Goal: Task Accomplishment & Management: Manage account settings

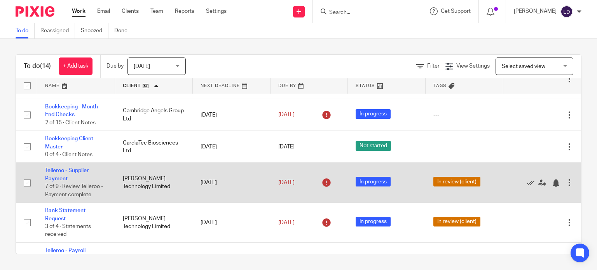
scroll to position [62, 0]
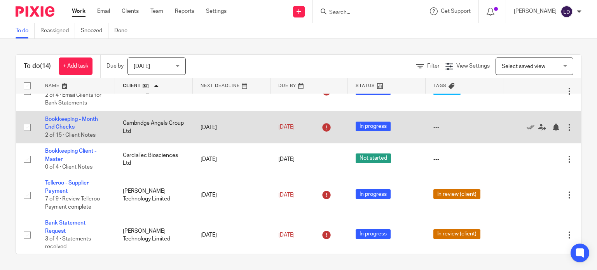
drag, startPoint x: 140, startPoint y: 145, endPoint x: 94, endPoint y: 129, distance: 48.8
click at [94, 129] on td "Bookkeeping - Month End Checks 2 of 15 · Client Notes" at bounding box center [76, 128] width 78 height 32
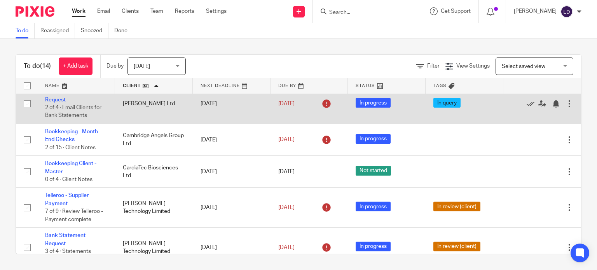
scroll to position [65, 0]
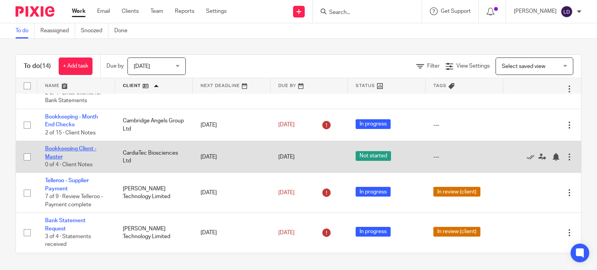
click at [75, 146] on link "Bookkeeping Client - Master" at bounding box center [70, 152] width 51 height 13
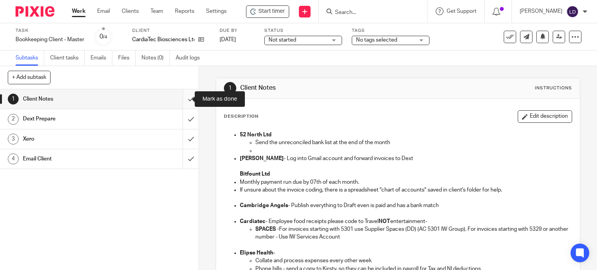
click at [187, 96] on input "submit" at bounding box center [99, 98] width 199 height 19
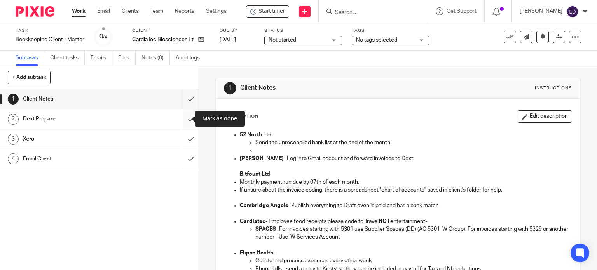
click at [185, 119] on input "submit" at bounding box center [99, 118] width 199 height 19
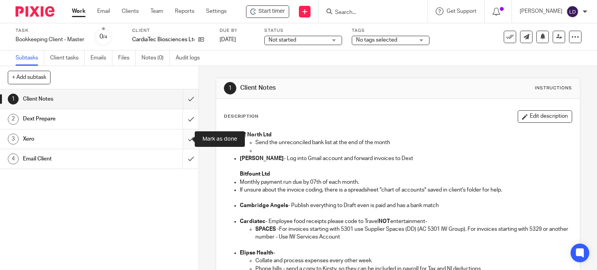
click at [181, 135] on input "submit" at bounding box center [99, 138] width 199 height 19
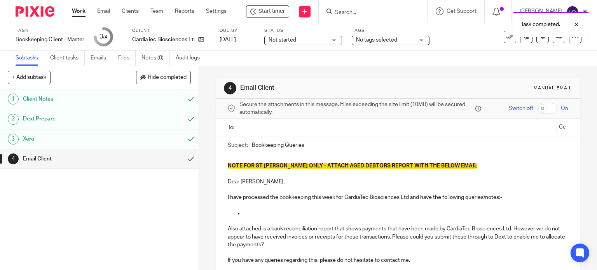
click at [281, 126] on input "text" at bounding box center [397, 127] width 311 height 9
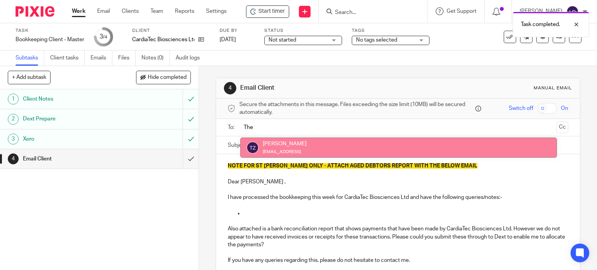
type input "The"
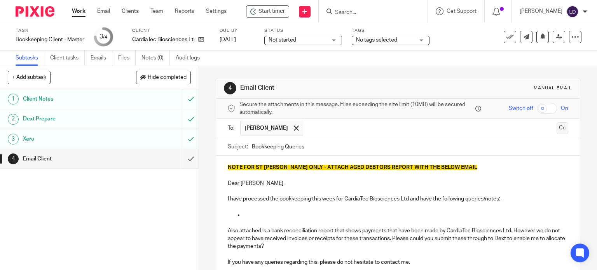
drag, startPoint x: 549, startPoint y: 129, endPoint x: 534, endPoint y: 135, distance: 16.4
click at [557, 130] on button "Cc" at bounding box center [563, 128] width 12 height 12
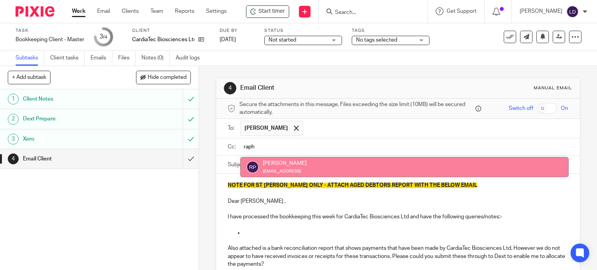
type input "raph"
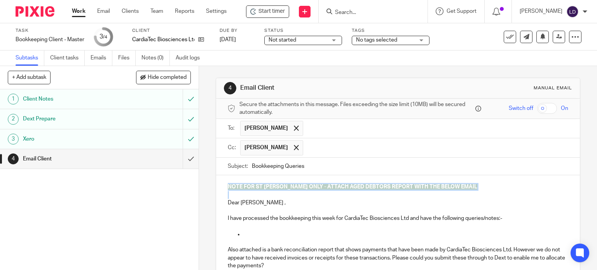
drag, startPoint x: 223, startPoint y: 202, endPoint x: 215, endPoint y: 163, distance: 40.2
click at [216, 163] on form "Secure the attachments in this message. Files exceeding the size limit (10MB) w…" at bounding box center [398, 228] width 364 height 258
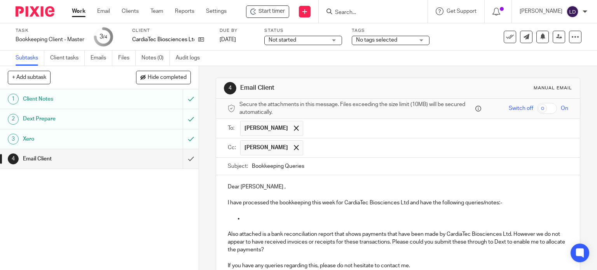
click at [246, 188] on p "Dear Raphael ," at bounding box center [398, 187] width 341 height 8
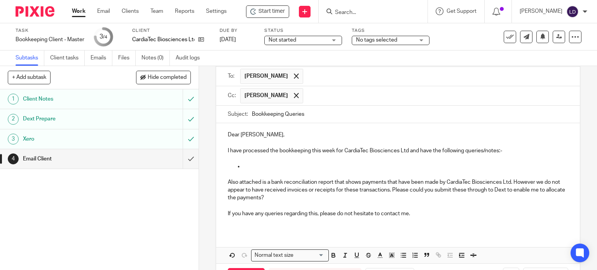
scroll to position [82, 0]
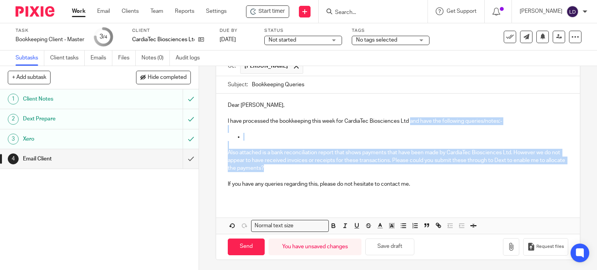
drag, startPoint x: 272, startPoint y: 167, endPoint x: 409, endPoint y: 120, distance: 144.9
click at [409, 120] on div "Dear Thelma, I have processed the bookkeeping this week for CardiaTec Bioscienc…" at bounding box center [398, 148] width 364 height 108
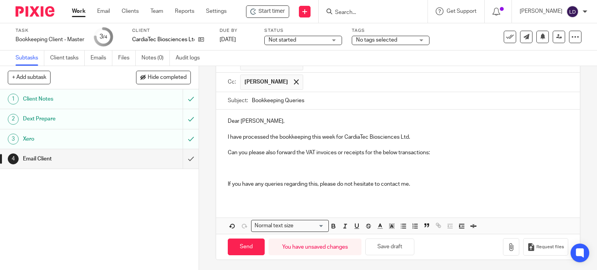
scroll to position [0, 0]
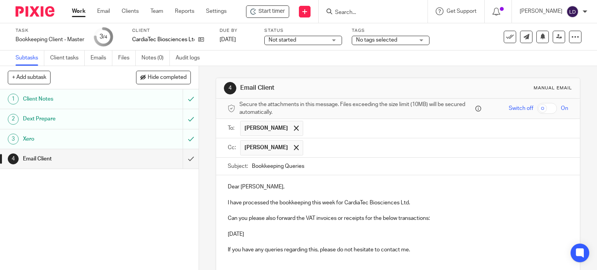
click at [264, 235] on p "8 Sep 2025" at bounding box center [398, 235] width 341 height 8
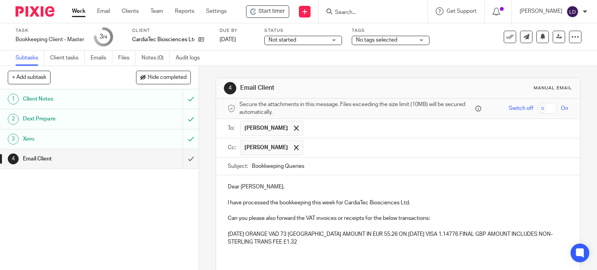
click at [297, 242] on p "8 Sep 2025 ORANGE VAD 73 FRANCE AMOUNT IN EUR 55.26 ON 04 SEP VISA 1.14776 FINA…" at bounding box center [398, 239] width 341 height 16
click at [362, 250] on p "18 Sep 2025 HOTELSONE901753180 ON 17 SEP BDC" at bounding box center [398, 250] width 341 height 8
click at [273, 255] on p "22 Sep 2025" at bounding box center [398, 258] width 341 height 8
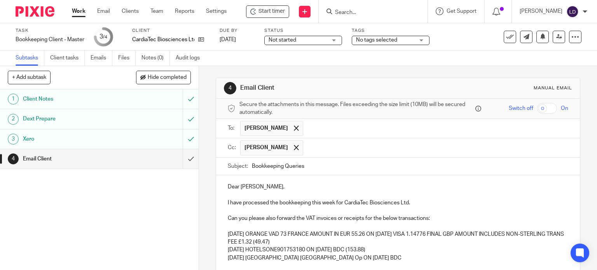
click at [359, 254] on p "22 Sep 2025 London Victoria Op ON 19 SEP BDC" at bounding box center [398, 258] width 341 height 8
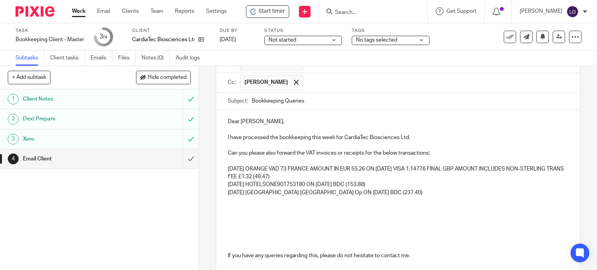
scroll to position [137, 0]
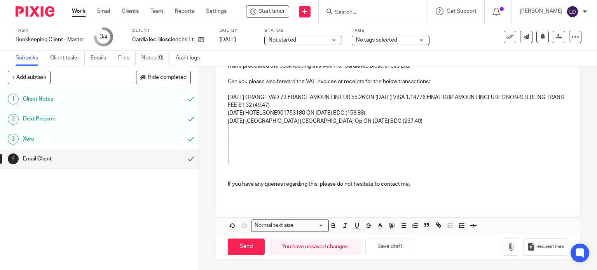
drag, startPoint x: 255, startPoint y: 161, endPoint x: 249, endPoint y: 131, distance: 30.7
click at [249, 131] on div "Dear Thelma, I have processed the bookkeeping this week for CardiaTec Bioscienc…" at bounding box center [398, 119] width 364 height 163
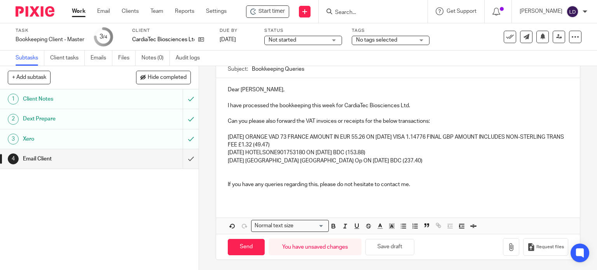
scroll to position [89, 0]
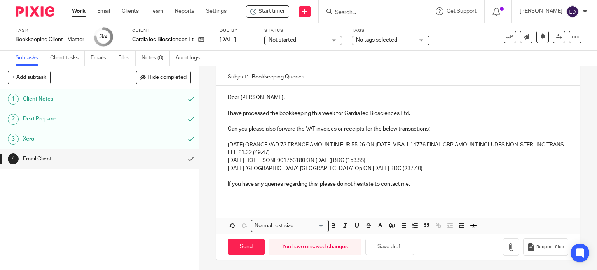
click at [222, 142] on div "Dear Thelma, I have processed the bookkeeping this week for CardiaTec Bioscienc…" at bounding box center [398, 144] width 364 height 116
click at [400, 225] on icon "button" at bounding box center [403, 225] width 7 height 7
drag, startPoint x: 222, startPoint y: 160, endPoint x: 231, endPoint y: 169, distance: 12.7
click at [223, 160] on div "Dear Thelma, I have processed the bookkeeping this week for CardiaTec Bioscienc…" at bounding box center [398, 144] width 364 height 116
click at [400, 224] on icon "button" at bounding box center [403, 225] width 7 height 7
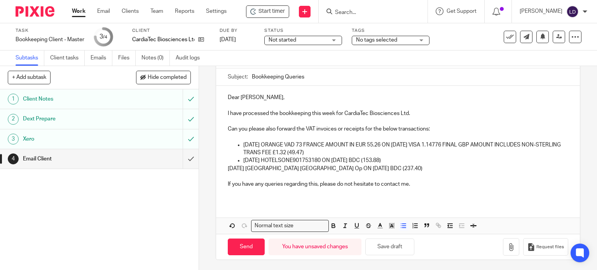
drag, startPoint x: 223, startPoint y: 169, endPoint x: 287, endPoint y: 199, distance: 70.6
click at [224, 169] on div "Dear Thelma, I have processed the bookkeeping this week for CardiaTec Bioscienc…" at bounding box center [398, 144] width 364 height 116
click at [402, 226] on icon "button" at bounding box center [403, 225] width 7 height 7
click at [252, 249] on input "Send" at bounding box center [246, 247] width 37 height 17
type input "Sent"
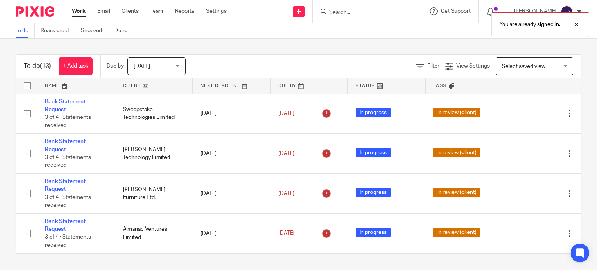
click at [139, 80] on link at bounding box center [154, 86] width 78 height 16
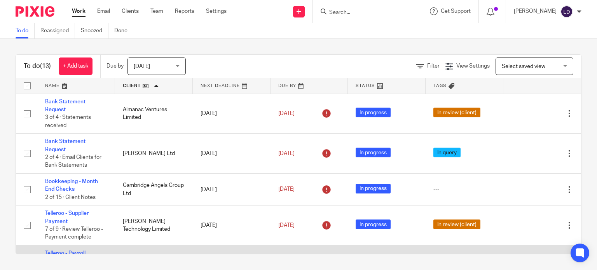
scroll to position [324, 0]
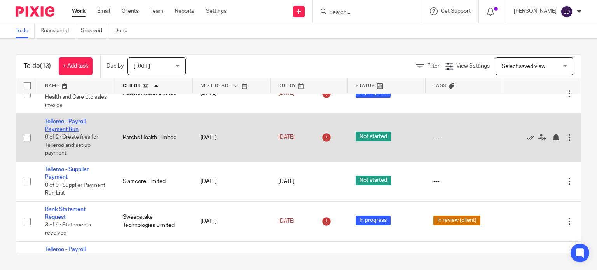
click at [70, 123] on link "Telleroo - Payroll Payment Run" at bounding box center [65, 125] width 40 height 13
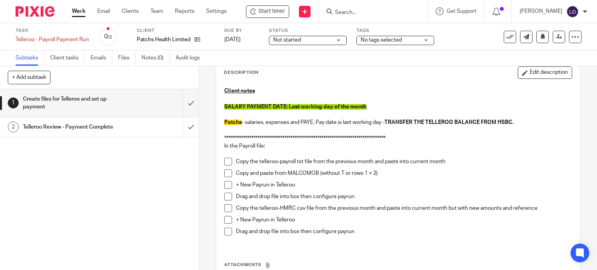
scroll to position [65, 0]
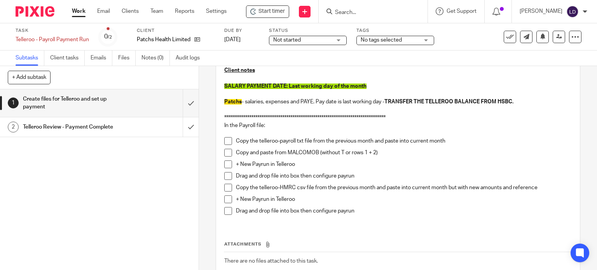
click at [221, 140] on div "**********" at bounding box center [398, 144] width 356 height 162
click at [224, 140] on span at bounding box center [228, 141] width 8 height 8
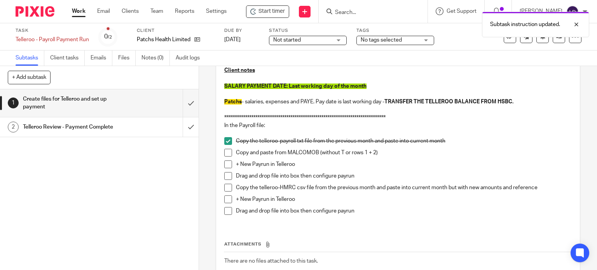
click at [224, 154] on span at bounding box center [228, 153] width 8 height 8
drag, startPoint x: 224, startPoint y: 162, endPoint x: 226, endPoint y: 176, distance: 13.7
click at [224, 162] on span at bounding box center [228, 165] width 8 height 8
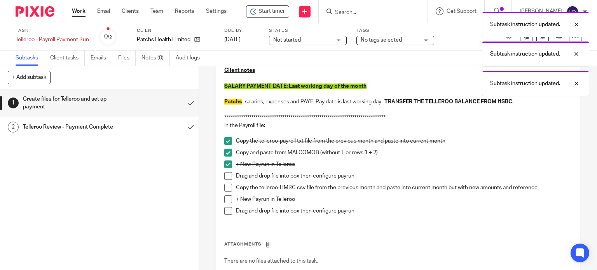
click at [226, 176] on span at bounding box center [228, 176] width 8 height 8
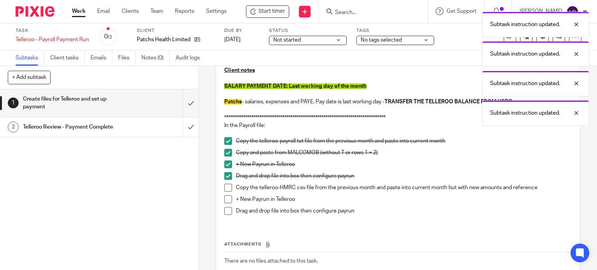
click at [226, 189] on span at bounding box center [228, 188] width 8 height 8
click at [226, 200] on span at bounding box center [228, 200] width 8 height 8
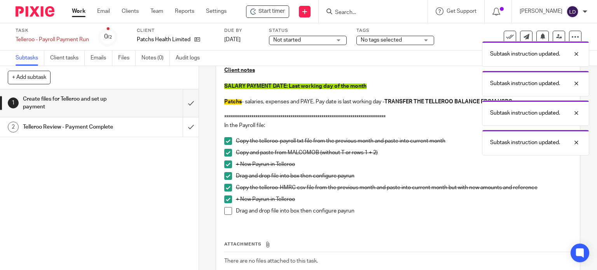
click at [225, 212] on span at bounding box center [228, 211] width 8 height 8
click at [176, 96] on input "submit" at bounding box center [99, 103] width 199 height 28
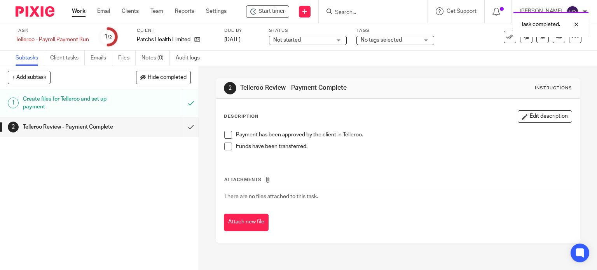
click at [313, 44] on span "Not started" at bounding box center [302, 40] width 58 height 8
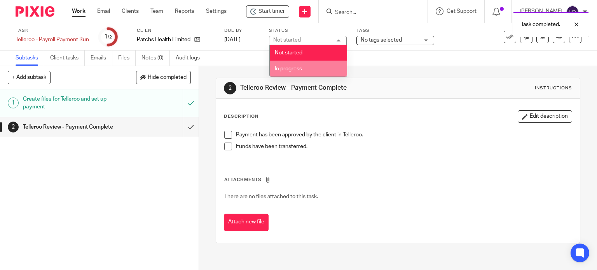
drag, startPoint x: 306, startPoint y: 69, endPoint x: 311, endPoint y: 68, distance: 4.9
click at [307, 69] on li "In progress" at bounding box center [308, 69] width 77 height 16
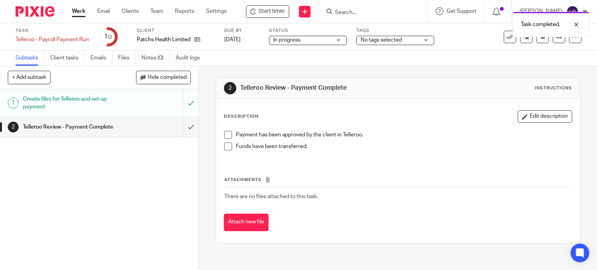
click at [398, 37] on span "No tags selected" at bounding box center [381, 39] width 41 height 5
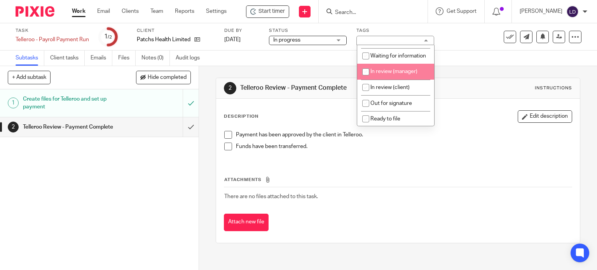
scroll to position [65, 0]
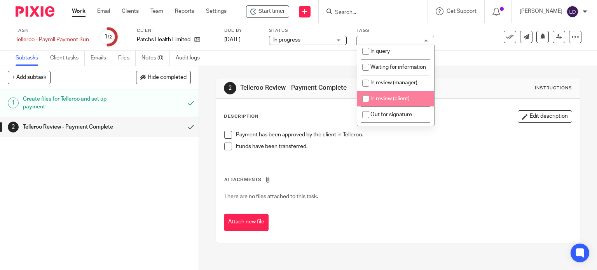
click at [388, 101] on span "In review (client)" at bounding box center [389, 98] width 39 height 5
checkbox input "true"
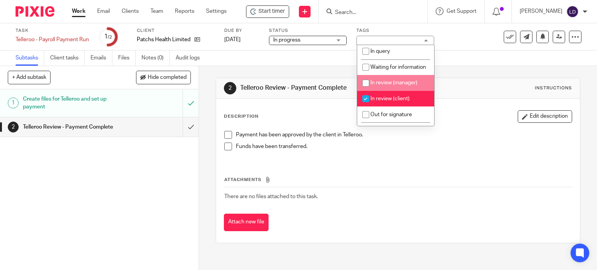
drag, startPoint x: 323, startPoint y: 64, endPoint x: 300, endPoint y: 47, distance: 28.9
click at [323, 63] on div "Subtasks Client tasks Emails Files Notes (0) Audit logs" at bounding box center [298, 59] width 597 height 16
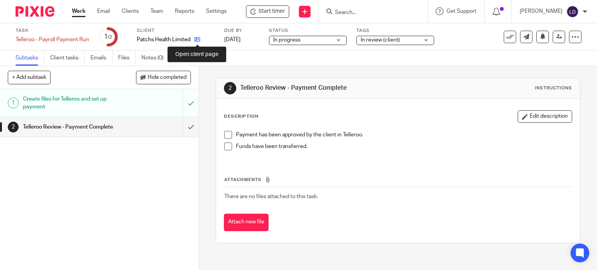
click at [197, 40] on icon at bounding box center [197, 40] width 6 height 6
click at [224, 147] on span at bounding box center [228, 147] width 8 height 8
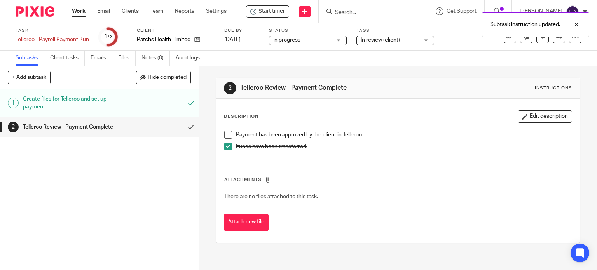
click at [378, 38] on span "In review (client)" at bounding box center [380, 39] width 39 height 5
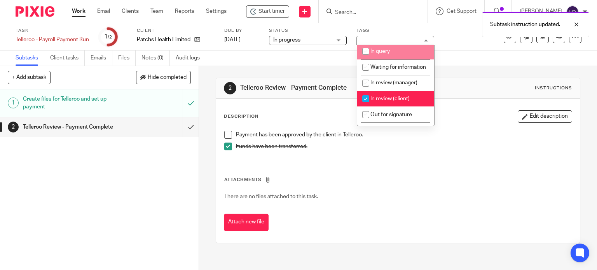
click at [278, 96] on div "2 Telleroo Review - Payment Complete Instructions" at bounding box center [398, 88] width 364 height 21
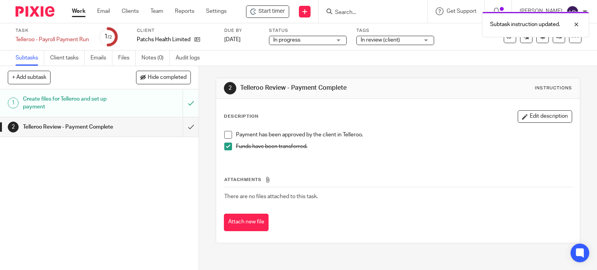
drag, startPoint x: 80, startPoint y: 12, endPoint x: 105, endPoint y: 20, distance: 26.4
click at [81, 12] on link "Work" at bounding box center [79, 11] width 14 height 8
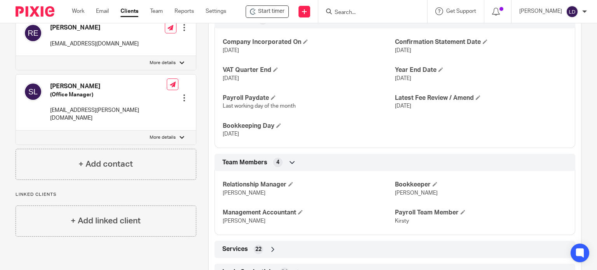
scroll to position [552, 0]
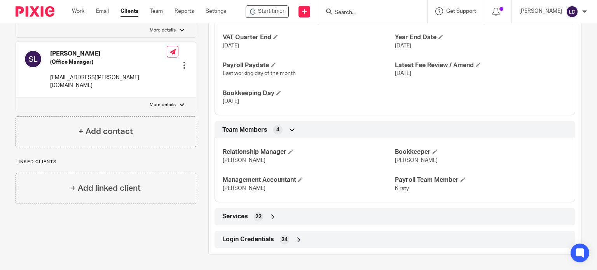
click at [274, 217] on icon at bounding box center [273, 217] width 8 height 8
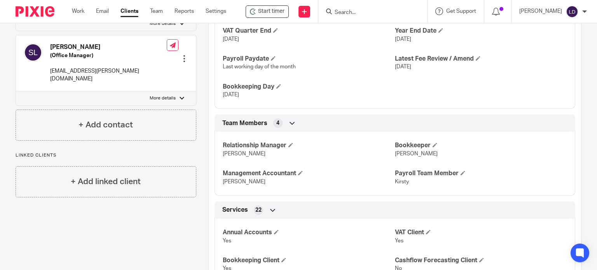
click at [284, 213] on div "Services 22" at bounding box center [394, 210] width 349 height 13
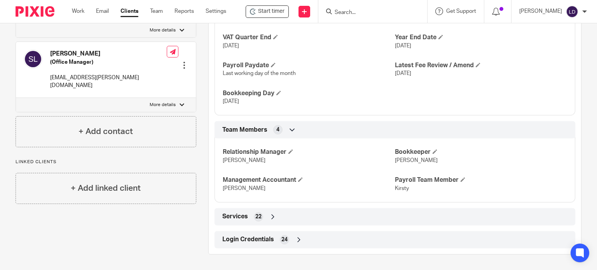
click at [297, 236] on icon at bounding box center [299, 240] width 8 height 8
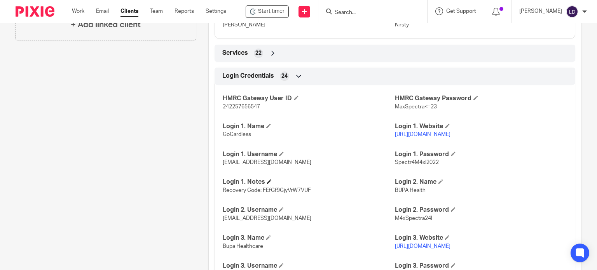
scroll to position [903, 0]
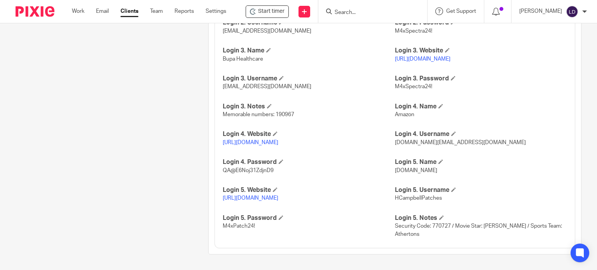
click at [278, 197] on link "https://www1.secure.hsbcnet.com/" at bounding box center [251, 198] width 56 height 5
click at [419, 198] on span "HCampbellPatches" at bounding box center [418, 198] width 47 height 5
copy span "HCampbellPatches"
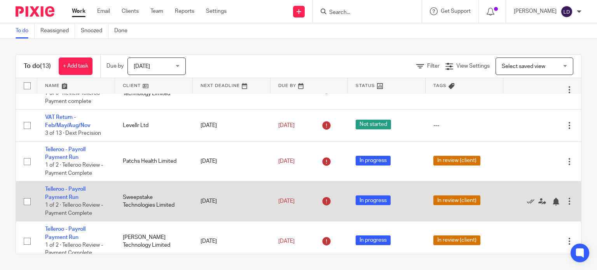
scroll to position [281, 0]
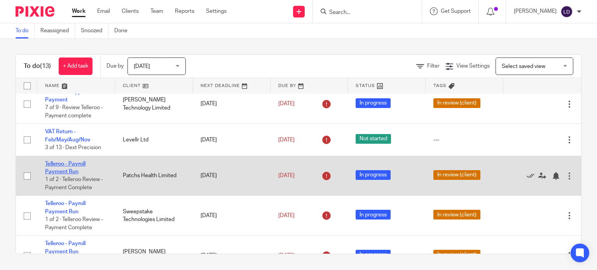
click at [70, 167] on link "Telleroo - Payroll Payment Run" at bounding box center [65, 167] width 40 height 13
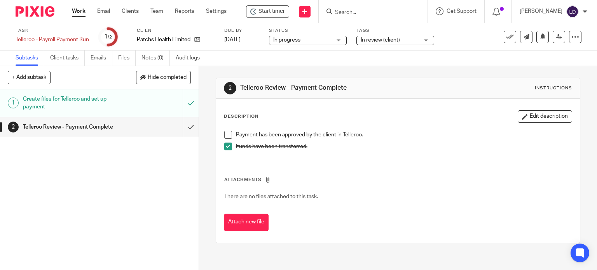
click at [224, 135] on span at bounding box center [228, 135] width 8 height 8
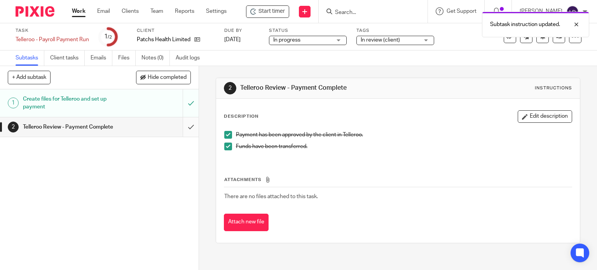
click at [189, 132] on input "submit" at bounding box center [99, 126] width 199 height 19
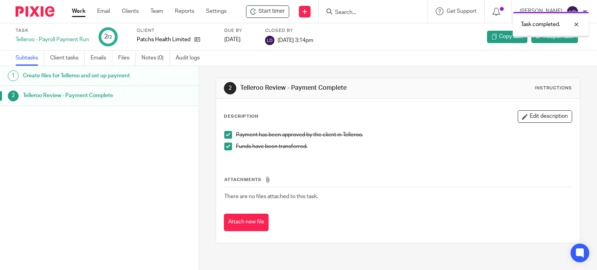
click at [83, 12] on link "Work" at bounding box center [79, 11] width 14 height 8
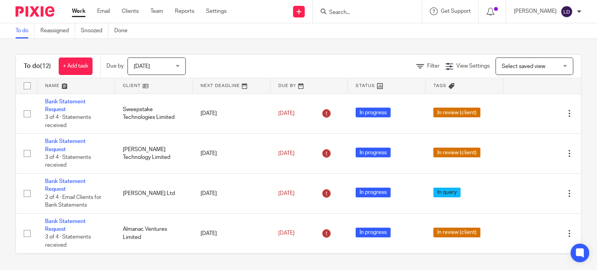
click at [148, 85] on link at bounding box center [154, 86] width 78 height 16
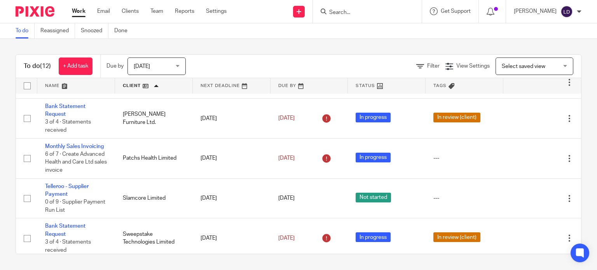
scroll to position [306, 0]
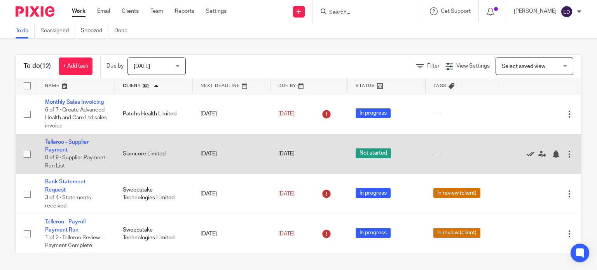
click at [527, 154] on icon at bounding box center [531, 154] width 8 height 8
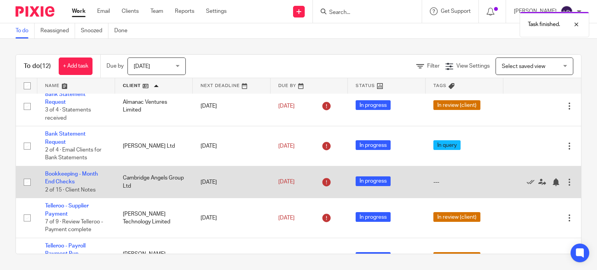
scroll to position [0, 0]
